Goal: Task Accomplishment & Management: Manage account settings

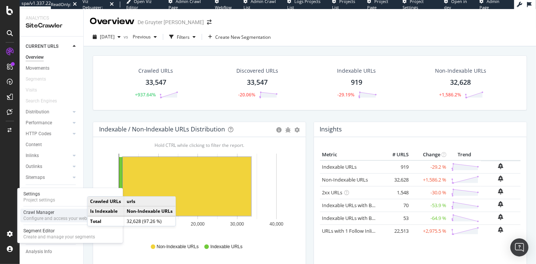
click at [42, 212] on div "Crawl Manager" at bounding box center [68, 213] width 90 height 6
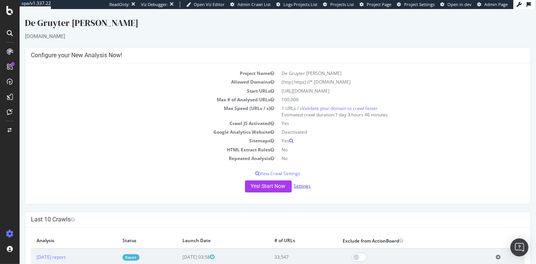
click at [299, 187] on link "Settings" at bounding box center [302, 186] width 17 height 6
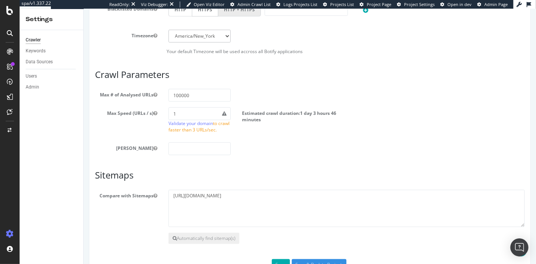
scroll to position [386, 0]
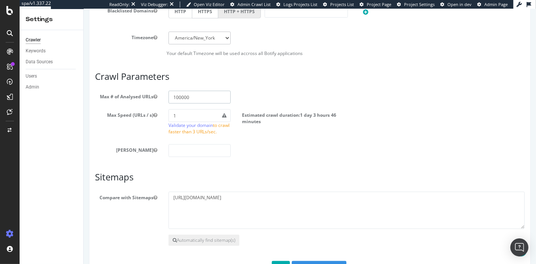
click at [193, 101] on input "100000" at bounding box center [199, 97] width 62 height 13
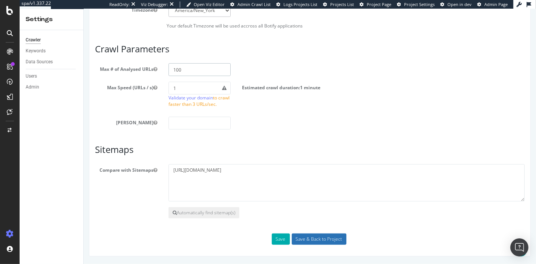
type input "100"
click at [328, 238] on input "Save & Back to Project" at bounding box center [319, 239] width 55 height 11
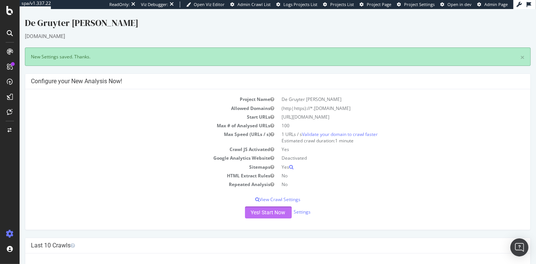
click at [264, 212] on button "Yes! Start Now" at bounding box center [268, 213] width 47 height 12
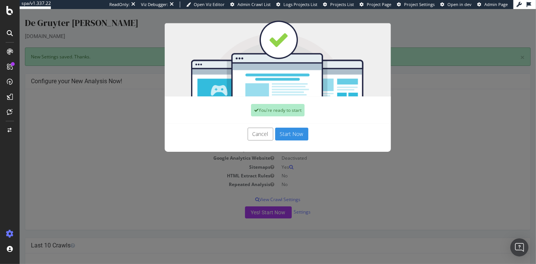
click at [287, 131] on button "Start Now" at bounding box center [291, 134] width 33 height 13
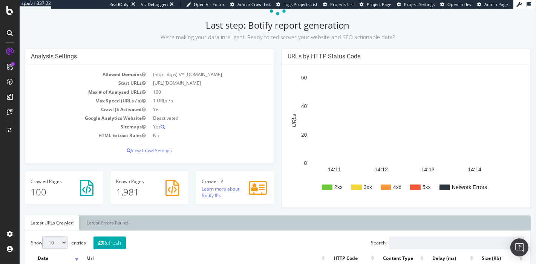
scroll to position [41, 0]
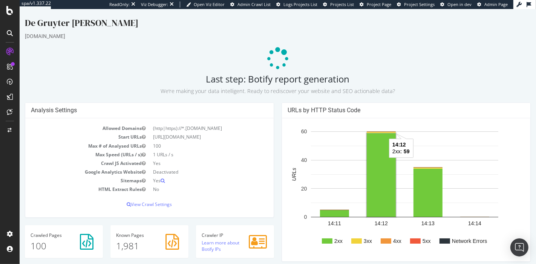
scroll to position [41, 0]
